Goal: Task Accomplishment & Management: Manage account settings

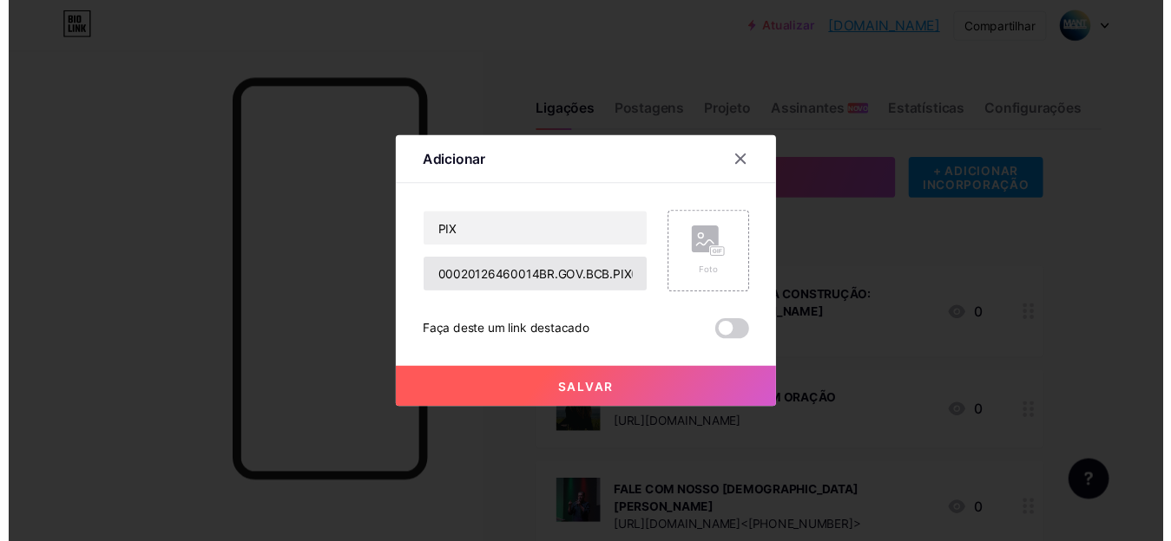
scroll to position [63, 0]
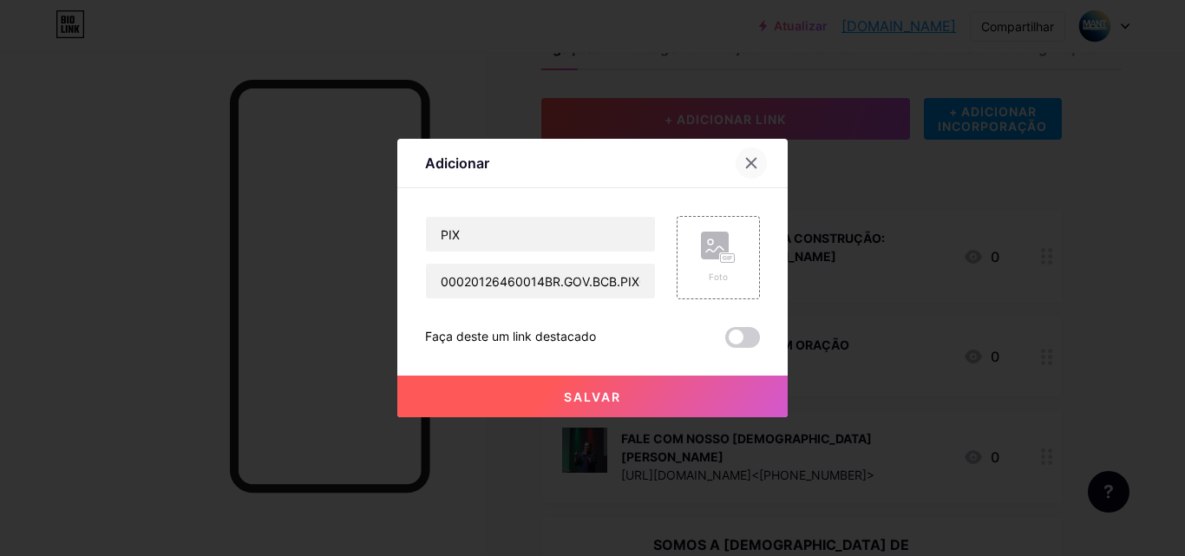
click at [739, 154] on div at bounding box center [751, 163] width 31 height 31
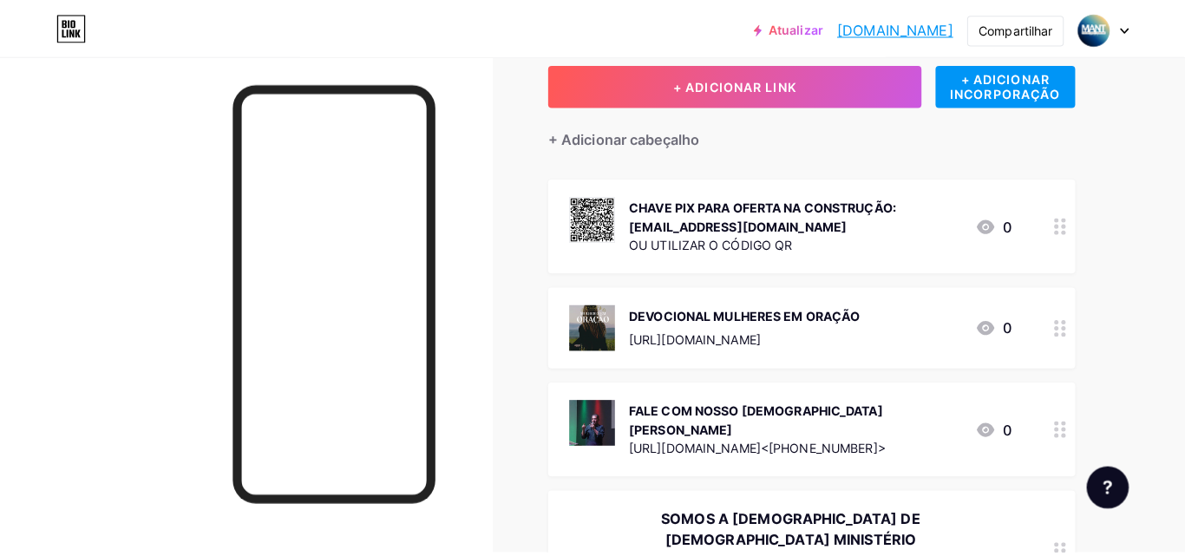
scroll to position [102, 0]
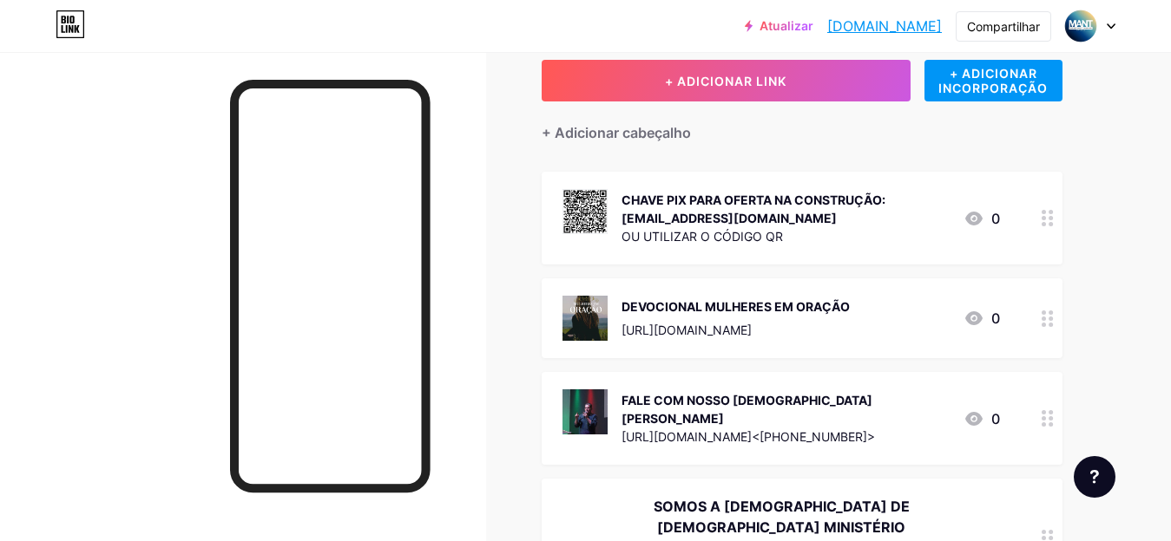
click at [1045, 221] on icon at bounding box center [1047, 218] width 12 height 16
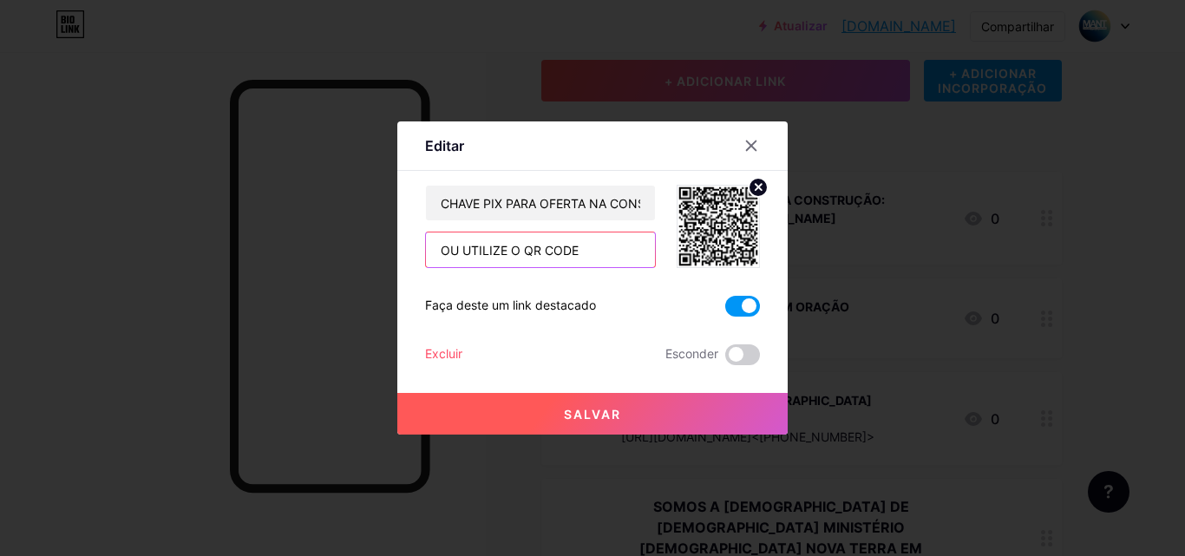
click at [627, 253] on input "OU UTILIZE O QR CODE" at bounding box center [540, 250] width 229 height 35
type input "OU UTILIZE O QR CODE ->"
click at [679, 418] on button "Salvar" at bounding box center [592, 414] width 390 height 42
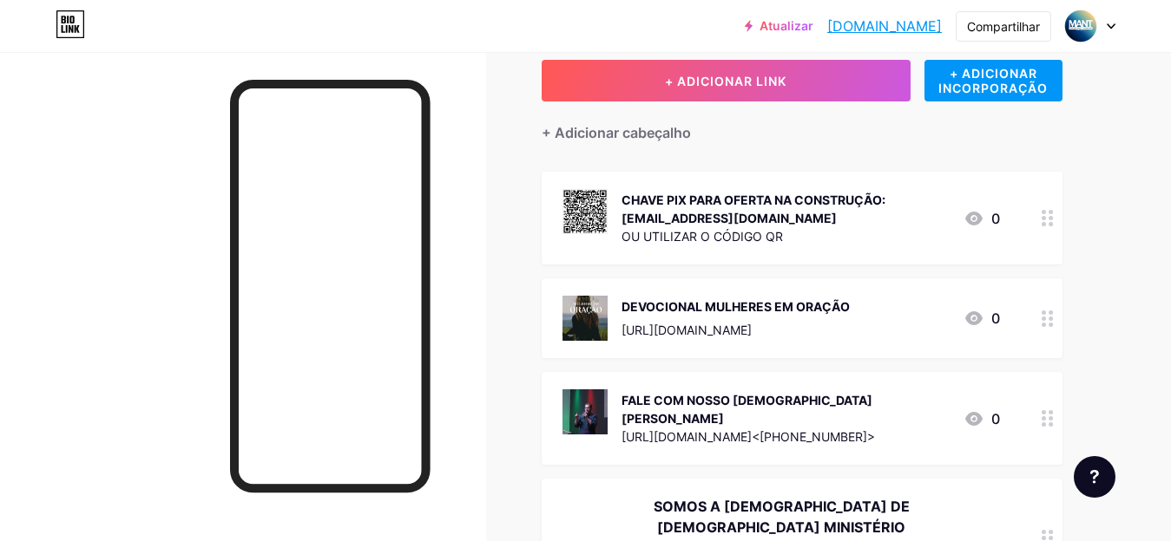
click at [911, 223] on div "CHAVE PIX PARA OFERTA NA CONSTRUÇÃO: MANTANAPOLIS@HOTMAIL.COM" at bounding box center [785, 209] width 328 height 36
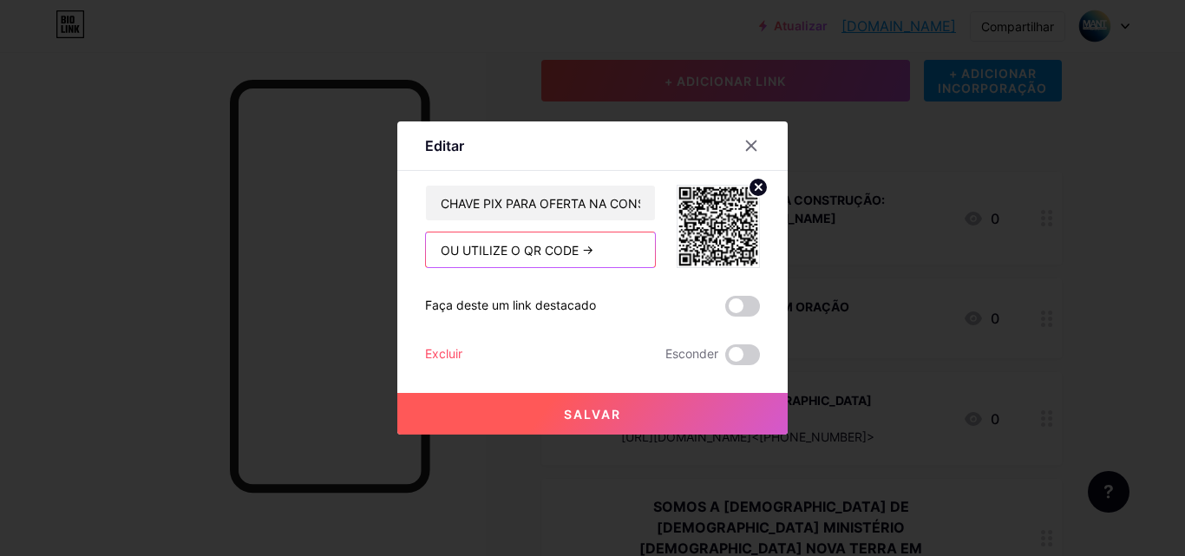
click at [434, 250] on input "OU UTILIZE O QR CODE ->" at bounding box center [540, 250] width 229 height 35
click at [622, 252] on input "<- OU UTILIZE O QR CODE ->" at bounding box center [540, 250] width 229 height 35
type input "<- OU UTILIZE O QR CODE"
click at [608, 410] on font "Salvar" at bounding box center [592, 414] width 57 height 15
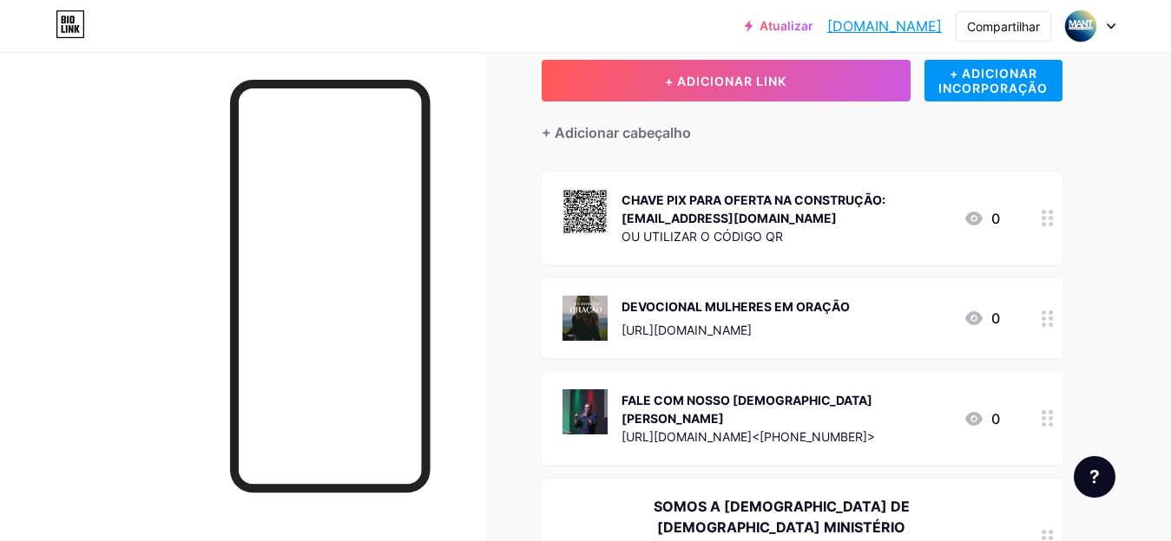
click at [767, 430] on font "https://wa.me/<+5562984209962>" at bounding box center [747, 437] width 253 height 15
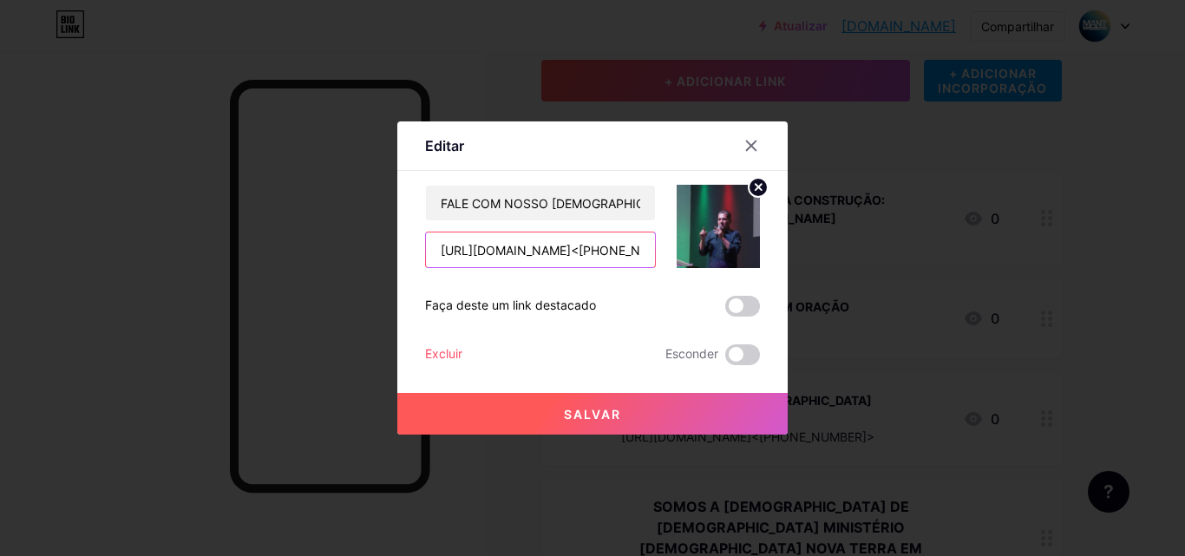
scroll to position [0, 6]
drag, startPoint x: 549, startPoint y: 250, endPoint x: 663, endPoint y: 246, distance: 113.7
click at [663, 246] on div "FALE COM NOSSO PASTOR VILMAR https://wa.me/<+5562984209962>" at bounding box center [592, 226] width 335 height 83
click at [621, 256] on input "https://wa.me/<+5562984209962>" at bounding box center [540, 250] width 229 height 35
drag, startPoint x: 621, startPoint y: 256, endPoint x: 544, endPoint y: 256, distance: 77.2
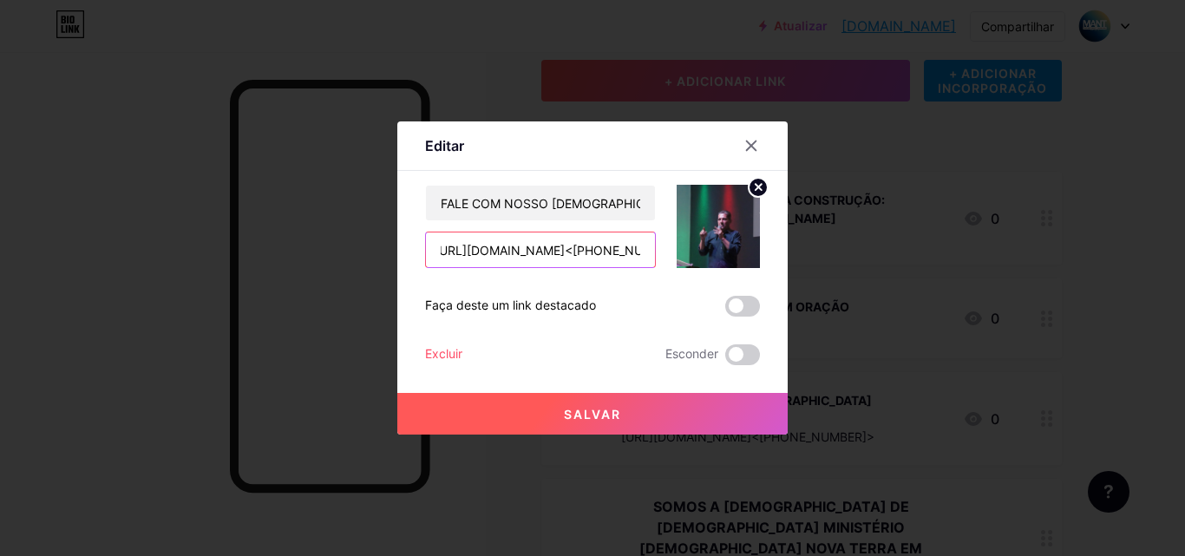
click at [544, 256] on input "https://wa.me/<+5562984209962>" at bounding box center [540, 250] width 229 height 35
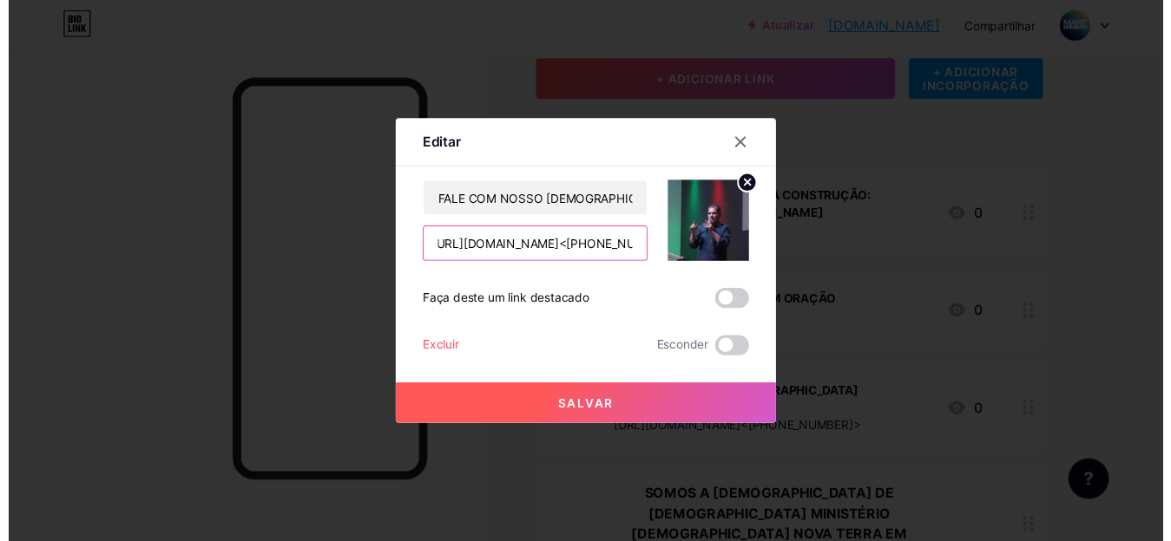
scroll to position [0, 0]
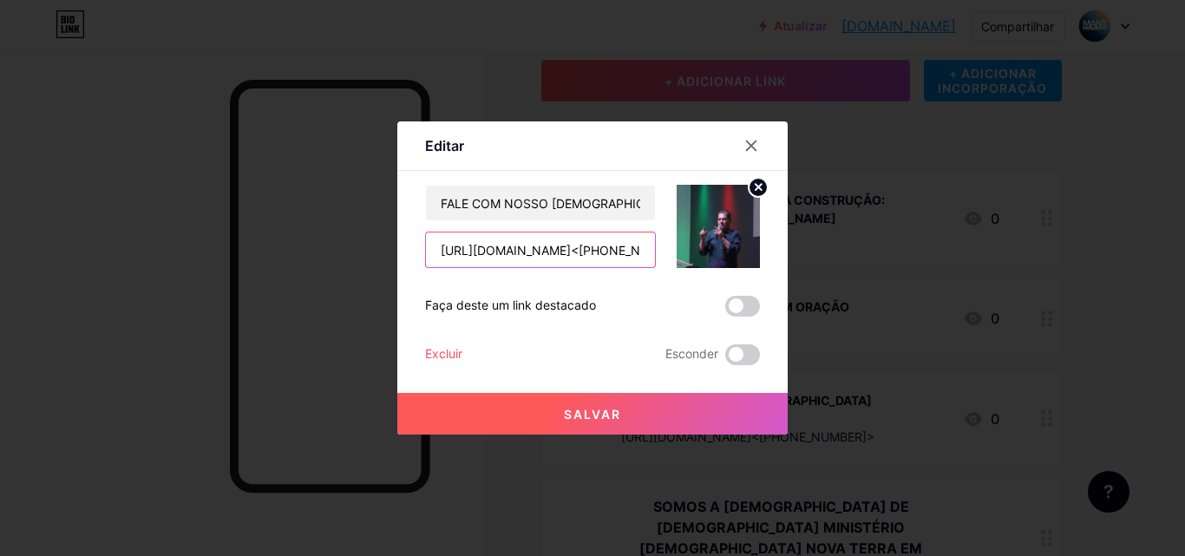
click at [534, 253] on input "https://wa.me/<+5562984209962>" at bounding box center [540, 250] width 229 height 35
paste input ".app/pastorvilmar"
type input "[URL][DOMAIN_NAME]"
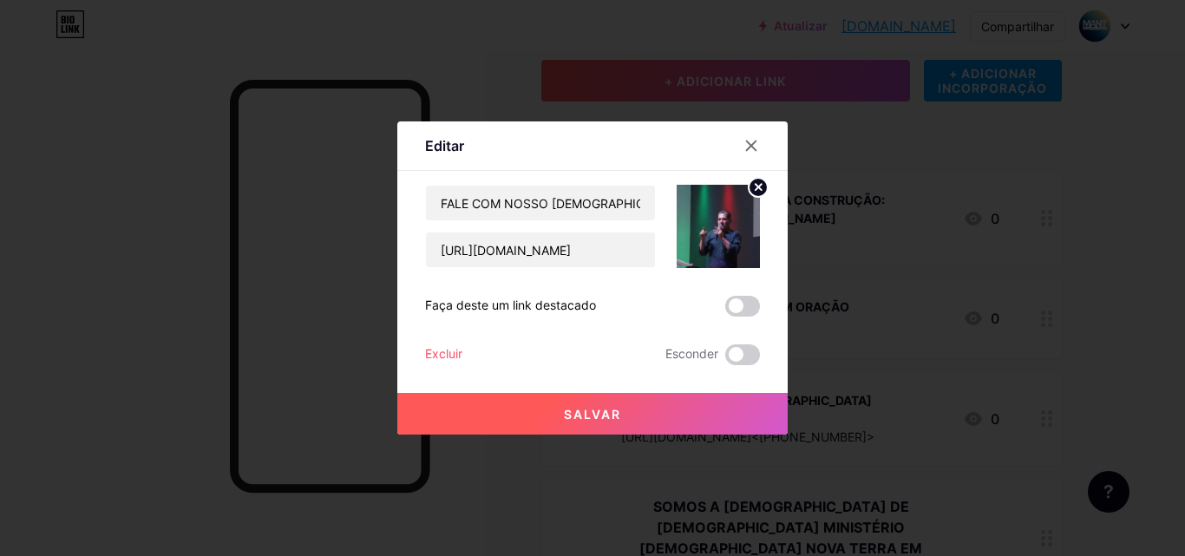
click at [659, 398] on button "Salvar" at bounding box center [592, 414] width 390 height 42
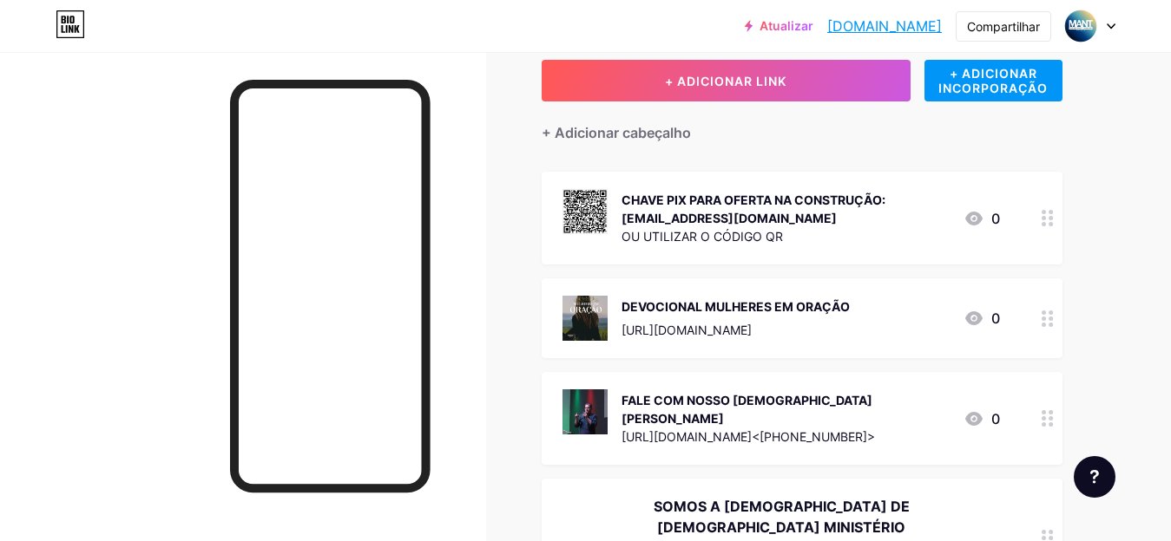
click at [553, 355] on div "DEVOCIONAL MULHERES EM ORAÇÃO https://loja.uiclap.com/titulo/ua37648/?fbclid=PA…" at bounding box center [801, 319] width 521 height 80
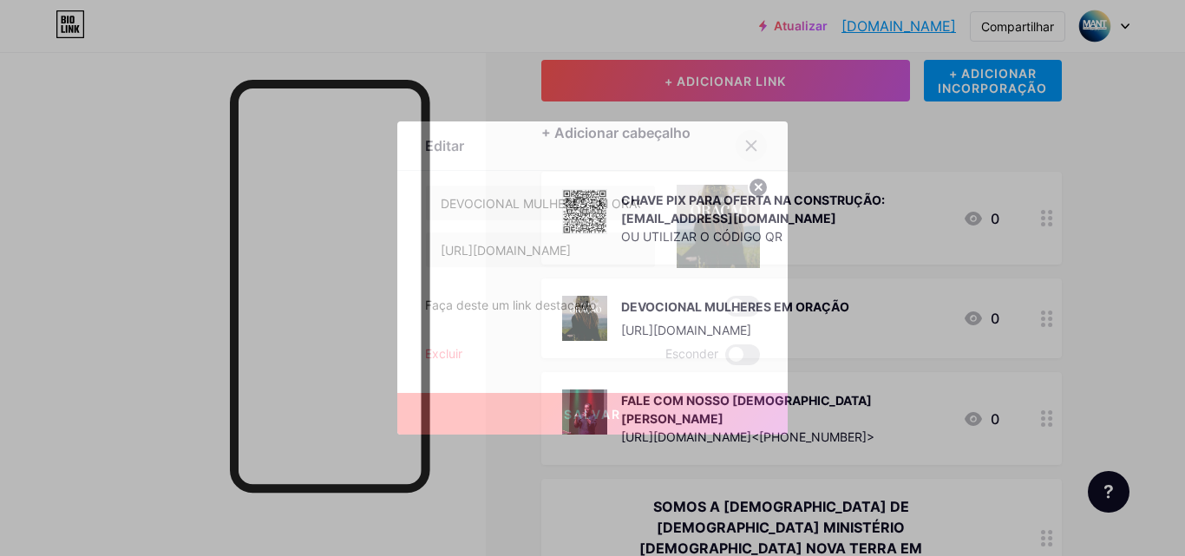
click at [736, 151] on div at bounding box center [751, 145] width 31 height 31
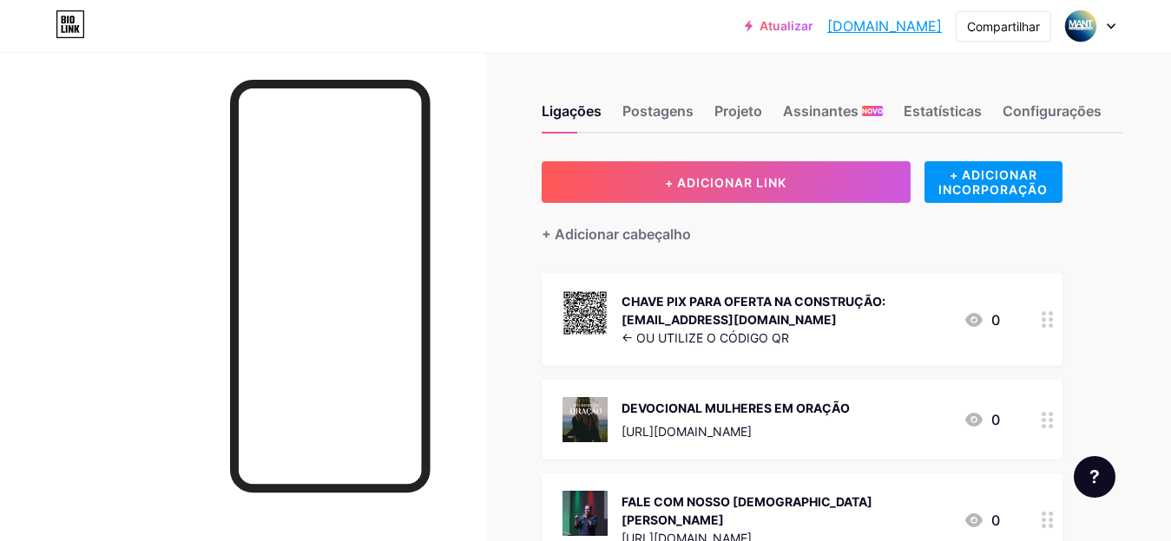
drag, startPoint x: 943, startPoint y: 25, endPoint x: 778, endPoint y: 31, distance: 165.0
click at [778, 31] on div "Atualizar mantanapolisgo.... [DOMAIN_NAME] Compartilhar Trocar de conta [DEMOGR…" at bounding box center [929, 25] width 371 height 31
copy font "[DOMAIN_NAME]"
click at [700, 320] on font "CHAVE PIX PARA OFERTA NA CONSTRUÇÃO: [EMAIL_ADDRESS][DOMAIN_NAME]" at bounding box center [753, 310] width 264 height 33
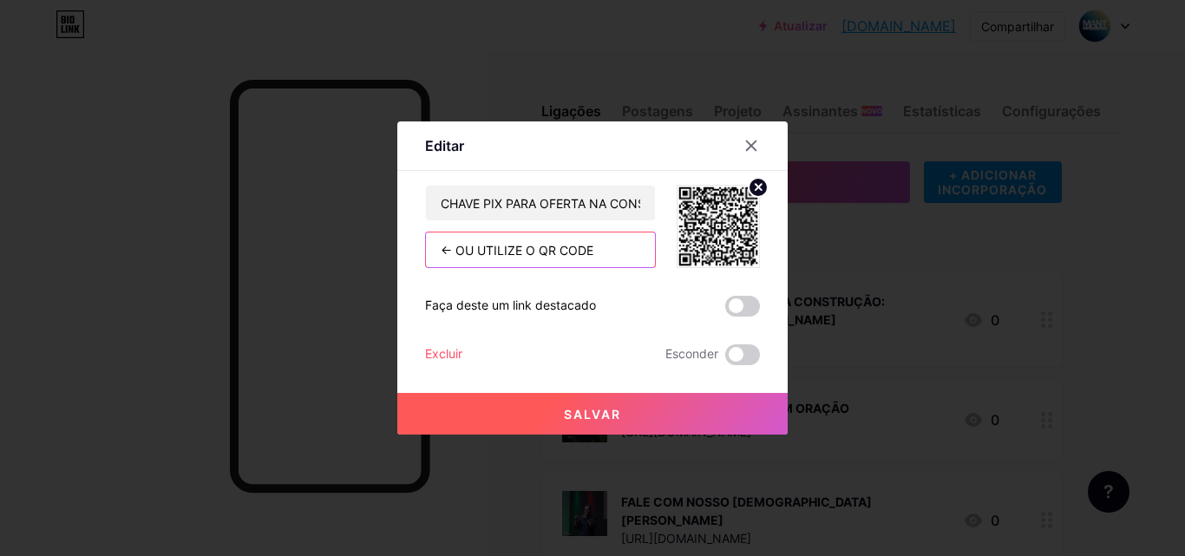
drag, startPoint x: 597, startPoint y: 248, endPoint x: 362, endPoint y: 235, distance: 235.5
click at [362, 235] on div "Editar Contente YouTube Reproduza vídeos do YouTube sem sair da sua página. ADI…" at bounding box center [592, 278] width 1185 height 556
paste input "[URL][DOMAIN_NAME]"
type input "[URL][DOMAIN_NAME]"
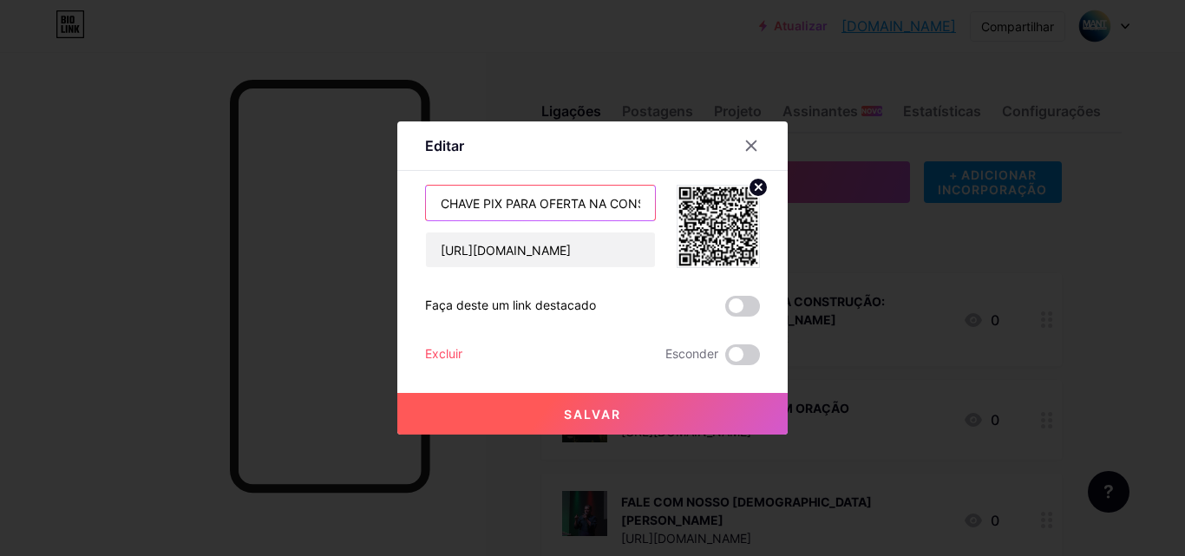
scroll to position [0, 258]
drag, startPoint x: 432, startPoint y: 199, endPoint x: 748, endPoint y: 253, distance: 320.5
click at [748, 253] on div "CHAVE PIX PARA OFERTA NA CONSTRUÇÃO: MANTANAPOLIS@HOTMAIL.COM https://www.gerar…" at bounding box center [592, 226] width 335 height 83
type input "o"
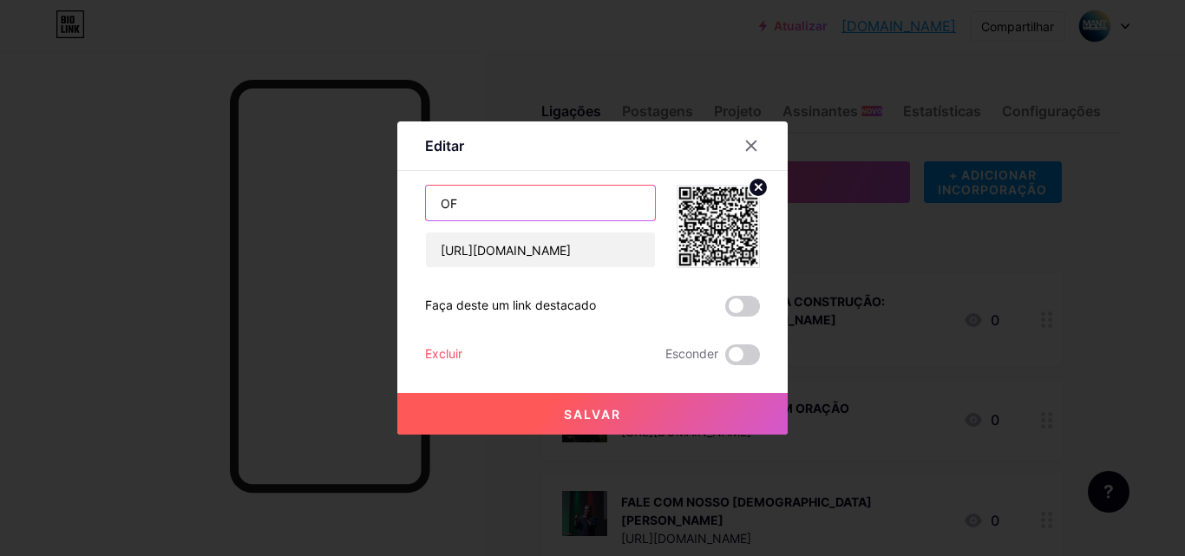
type input "O"
type input "FAÇA UMA OFERTA PARA A CONTRUÇÃO: PIX COPIA E COLA"
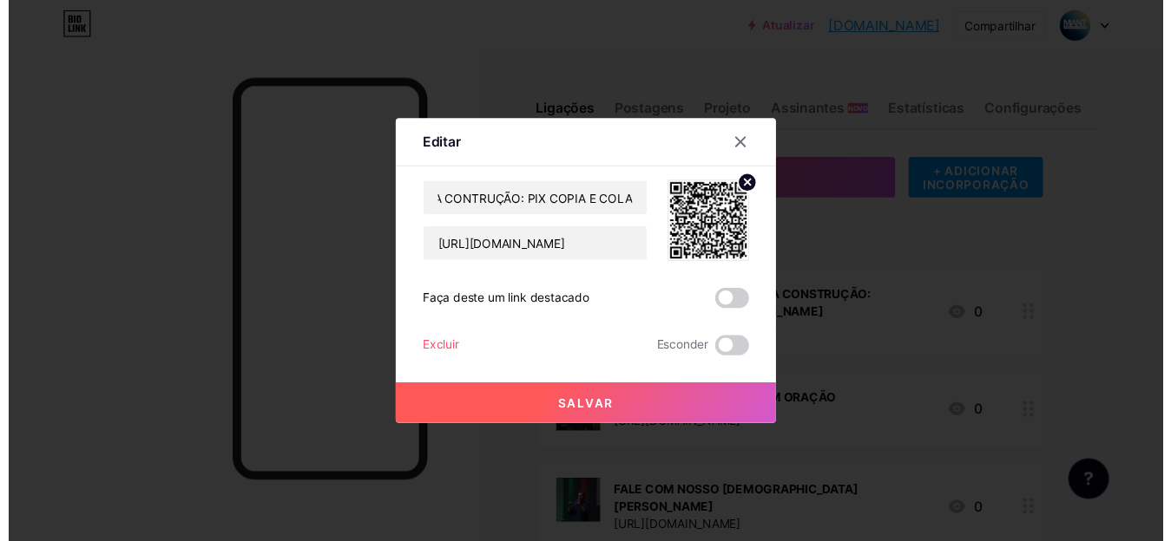
scroll to position [0, 0]
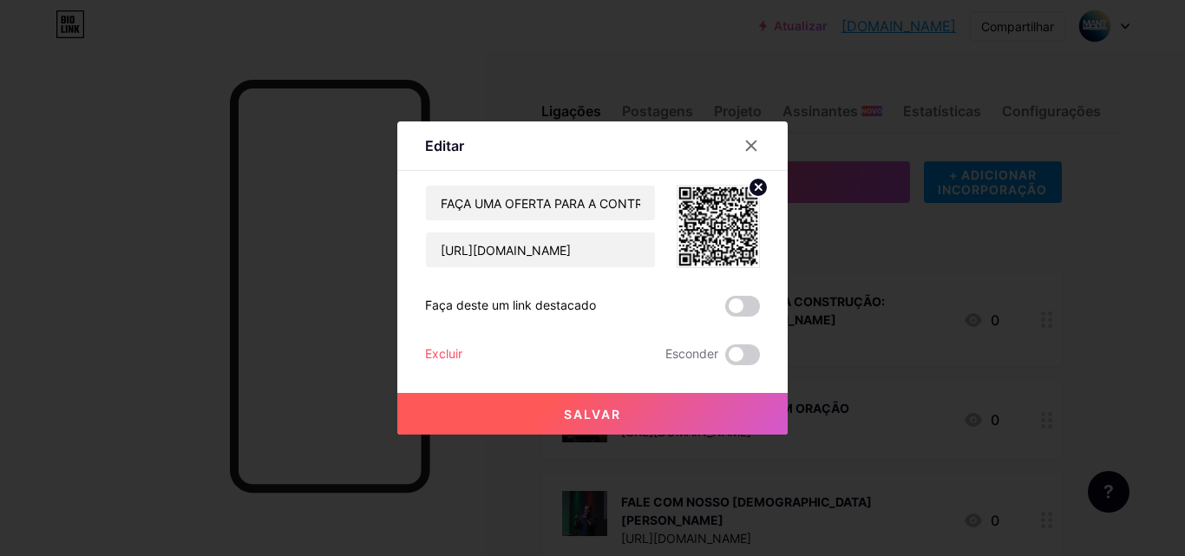
click at [546, 430] on button "Salvar" at bounding box center [592, 414] width 390 height 42
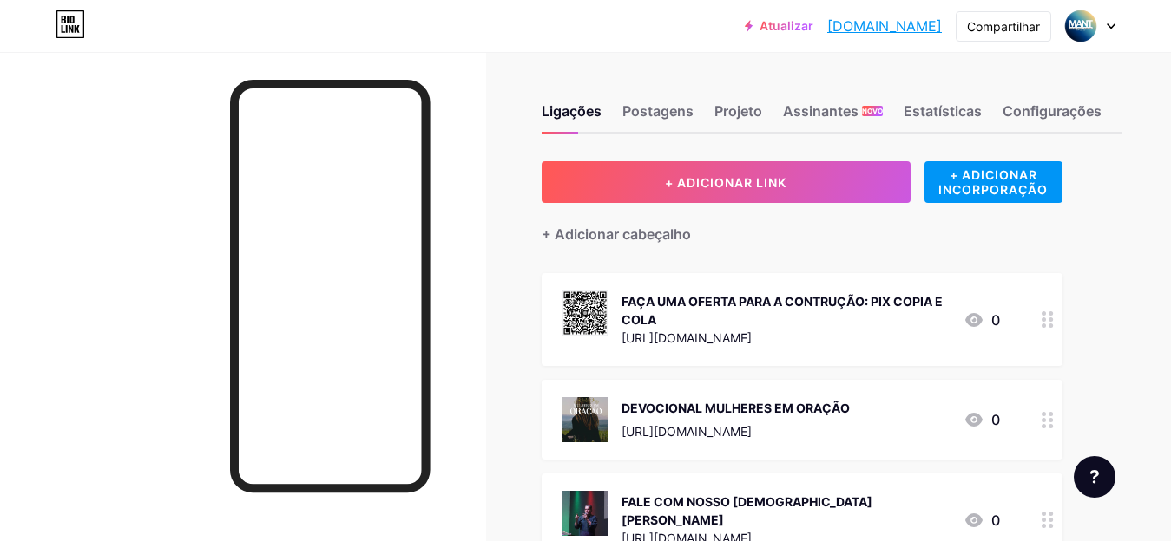
click at [757, 329] on div "[URL][DOMAIN_NAME]" at bounding box center [785, 338] width 328 height 18
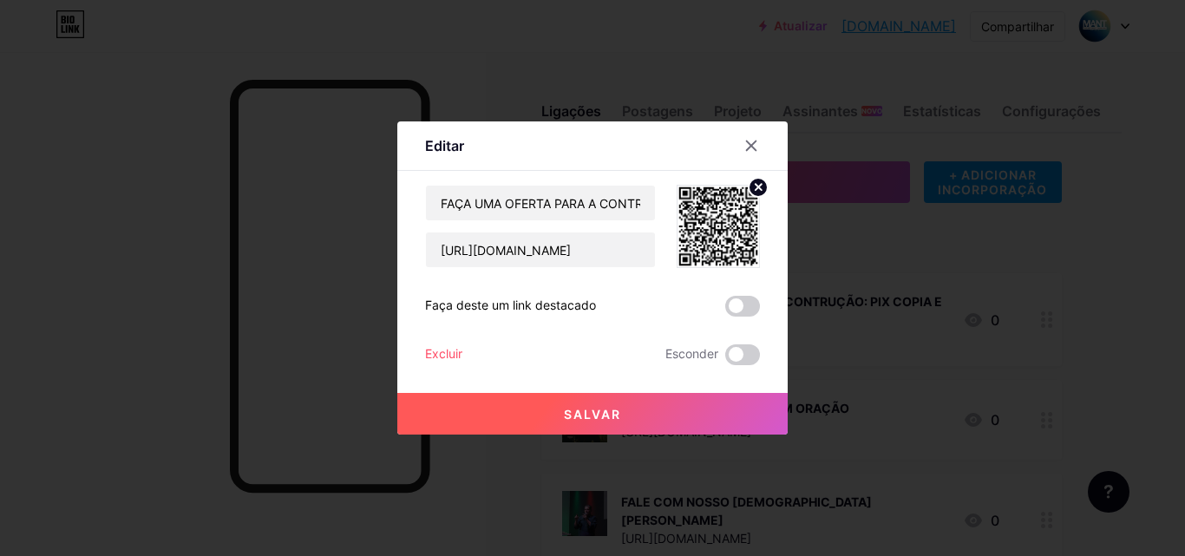
click at [736, 148] on div at bounding box center [762, 145] width 52 height 31
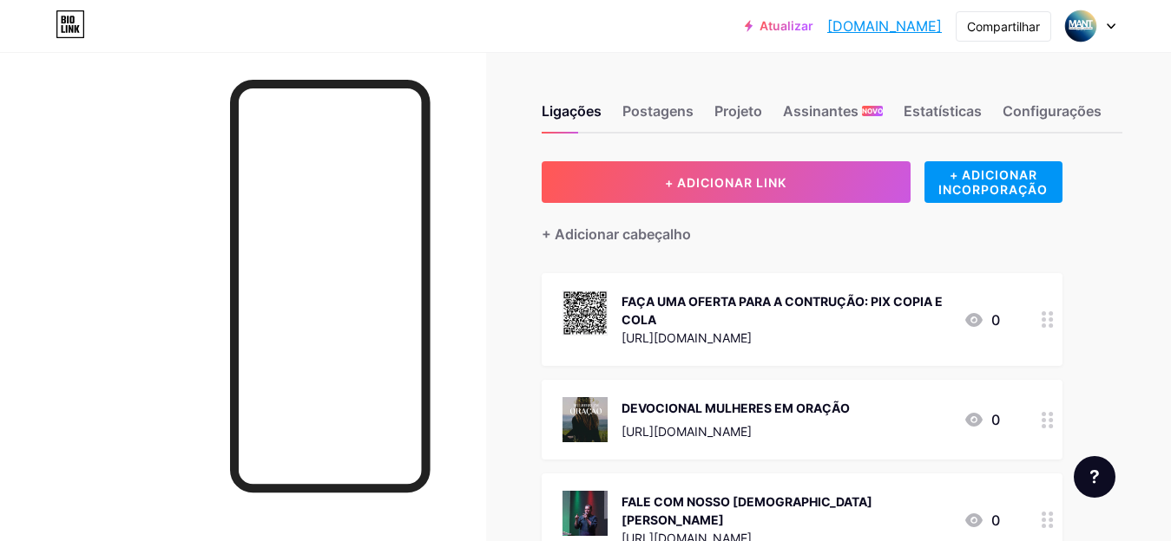
click at [707, 338] on font "[URL][DOMAIN_NAME]" at bounding box center [686, 338] width 130 height 15
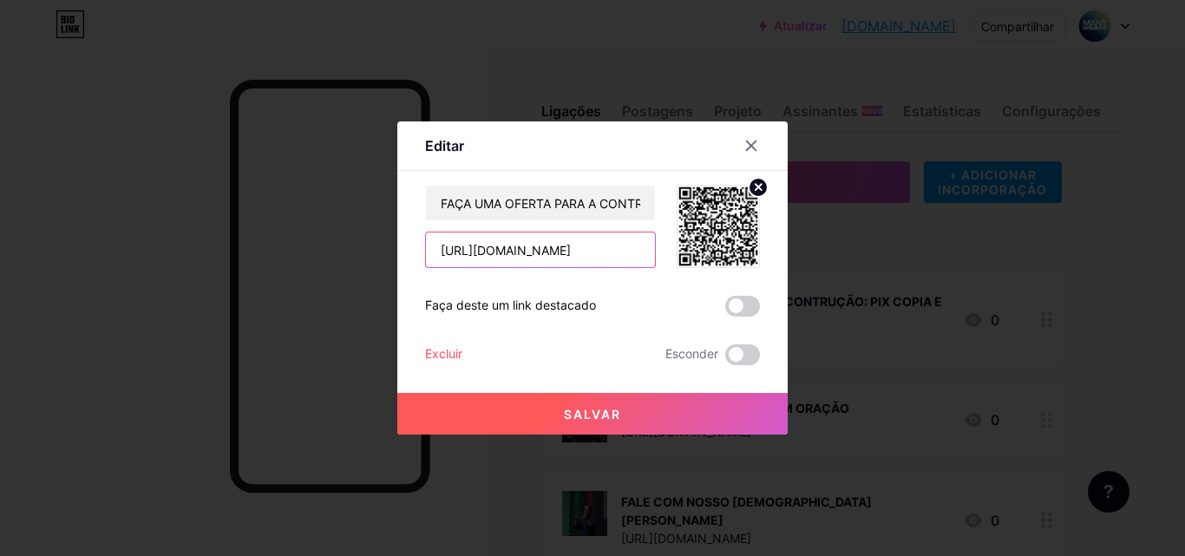
drag, startPoint x: 604, startPoint y: 259, endPoint x: 373, endPoint y: 251, distance: 231.0
click at [373, 251] on div "Editar Contente YouTube Reproduza vídeos do YouTube sem sair da sua página. ADI…" at bounding box center [592, 278] width 1185 height 556
click at [592, 423] on button "Salvar" at bounding box center [592, 414] width 390 height 42
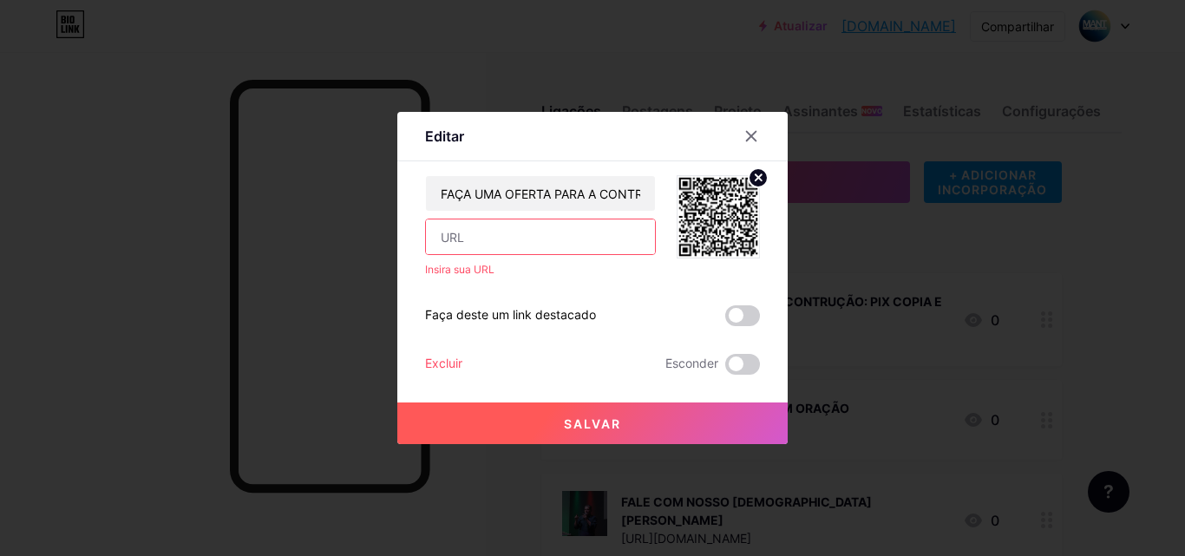
click at [567, 250] on input "text" at bounding box center [540, 237] width 229 height 35
type input "EMAIL: [EMAIL_ADDRESS][DOMAIN_NAME]"
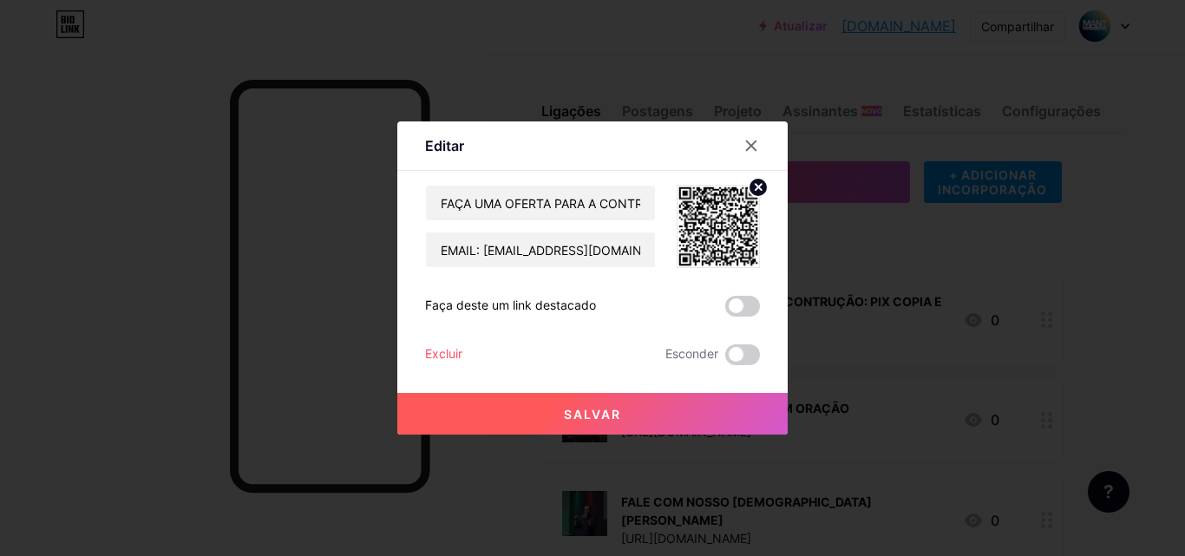
click at [615, 401] on button "Salvar" at bounding box center [592, 414] width 390 height 42
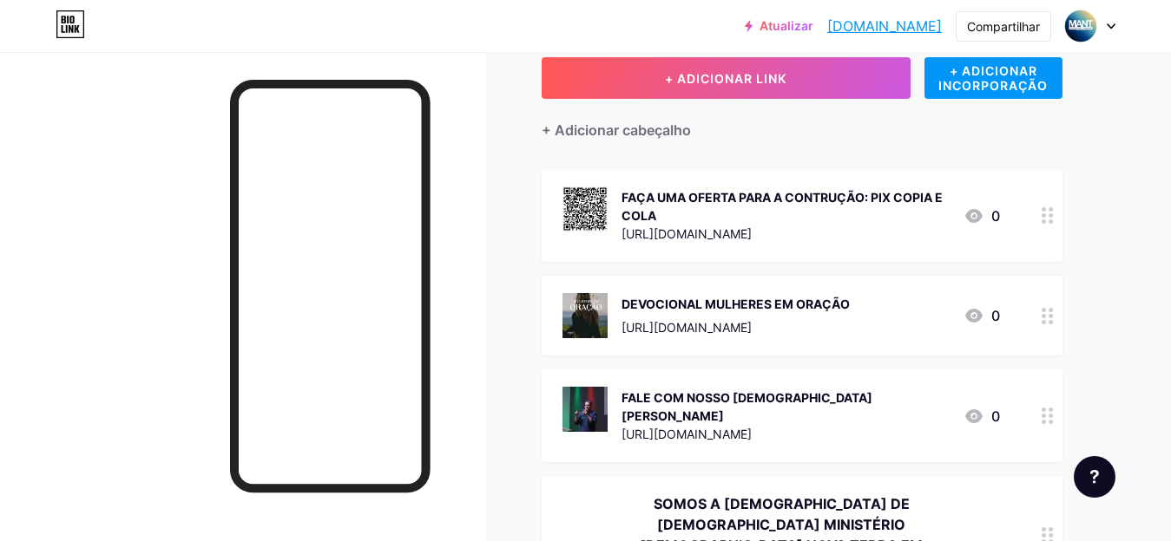
scroll to position [119, 0]
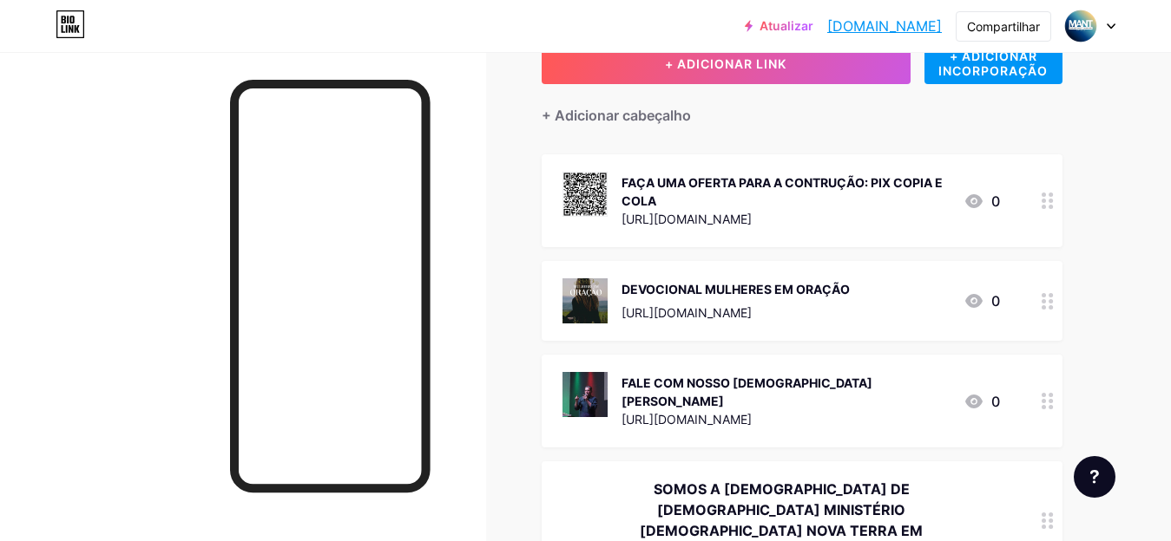
click at [880, 374] on div "FALE COM NOSSO [DEMOGRAPHIC_DATA] [PERSON_NAME] [URL][DOMAIN_NAME] 0" at bounding box center [780, 401] width 437 height 58
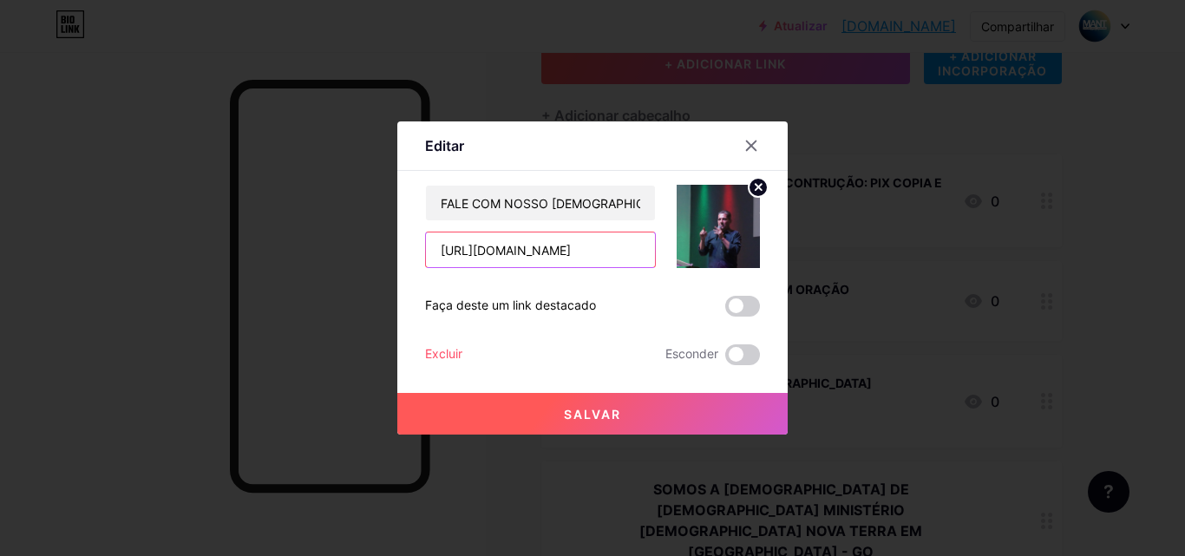
click at [561, 262] on input "[URL][DOMAIN_NAME]" at bounding box center [540, 250] width 229 height 35
click at [560, 258] on input "[URL][DOMAIN_NAME]" at bounding box center [540, 250] width 229 height 35
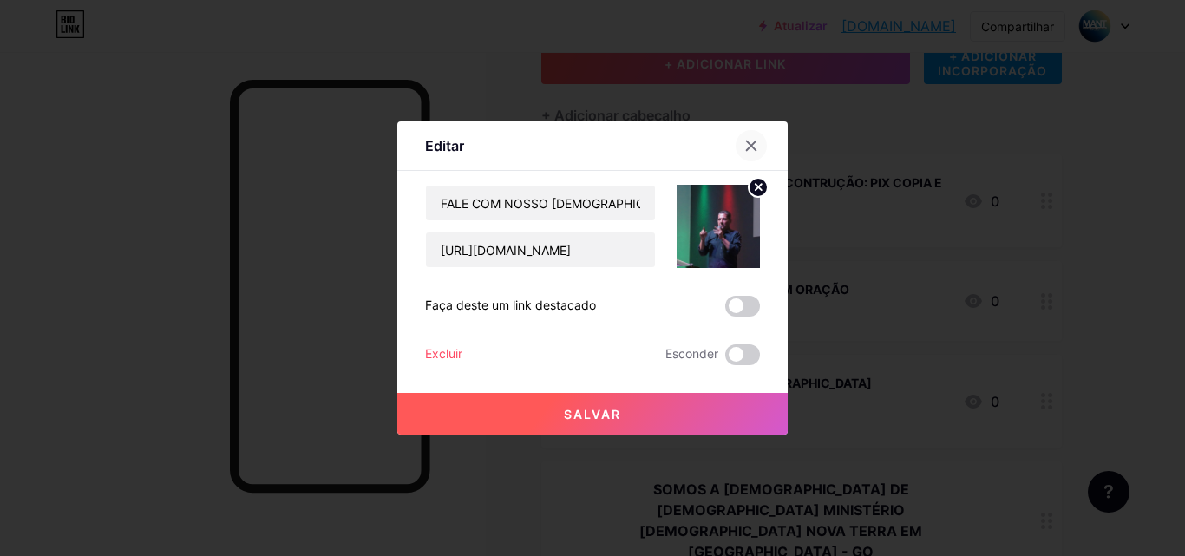
click at [744, 145] on icon at bounding box center [751, 146] width 14 height 14
